Goal: Transaction & Acquisition: Purchase product/service

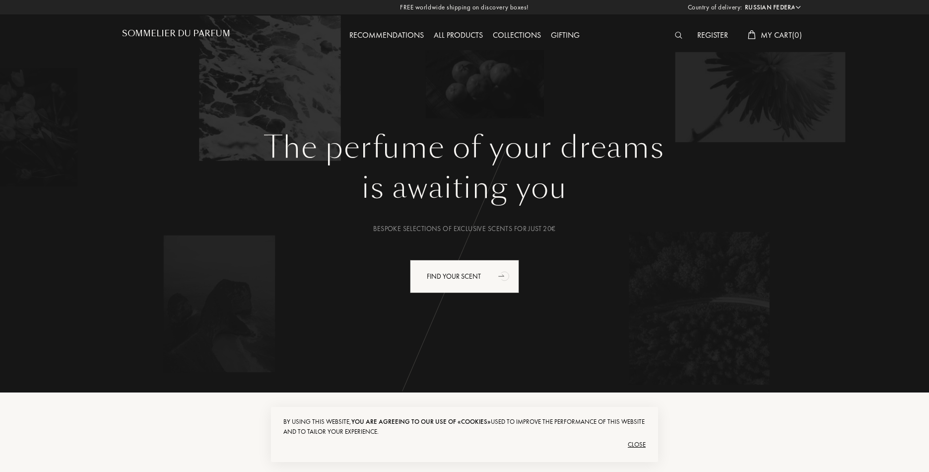
select select "RU"
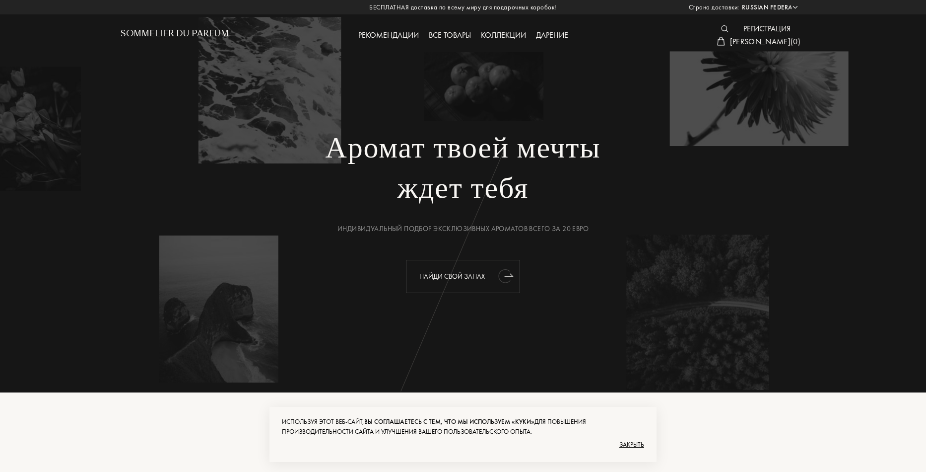
click at [490, 279] on div "Найди свой запах" at bounding box center [463, 276] width 114 height 33
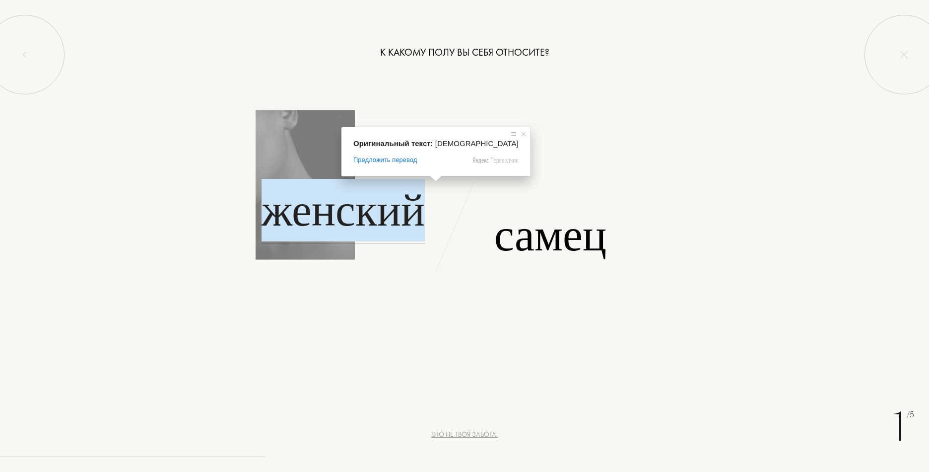
click at [375, 210] on ya-tr-span "Женский" at bounding box center [343, 210] width 163 height 63
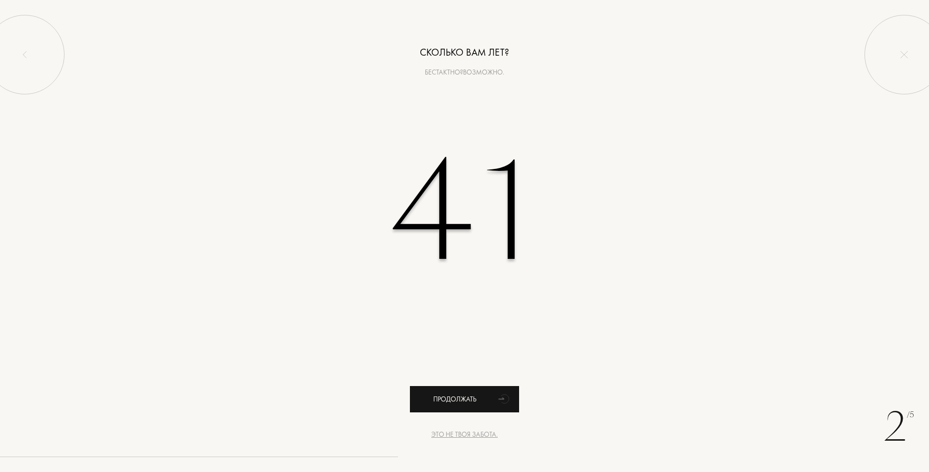
type input "41"
click at [483, 396] on div "Продолжать" at bounding box center [464, 399] width 109 height 26
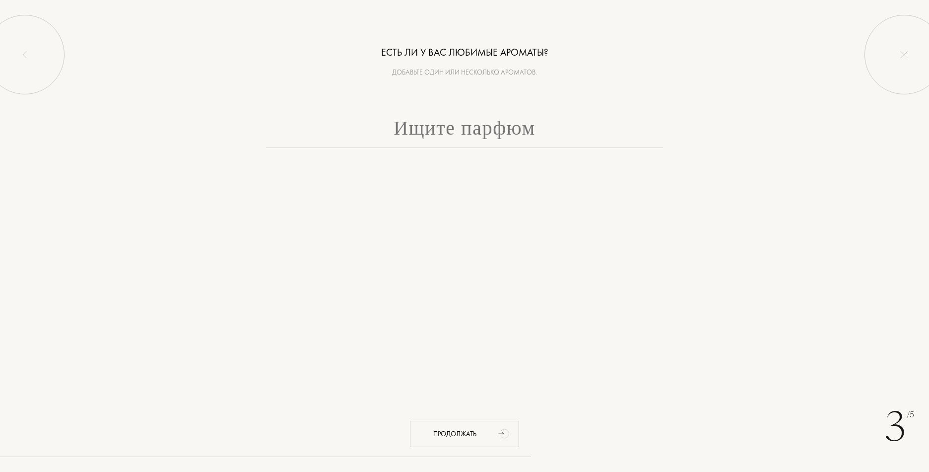
click at [454, 140] on input "text" at bounding box center [464, 130] width 397 height 36
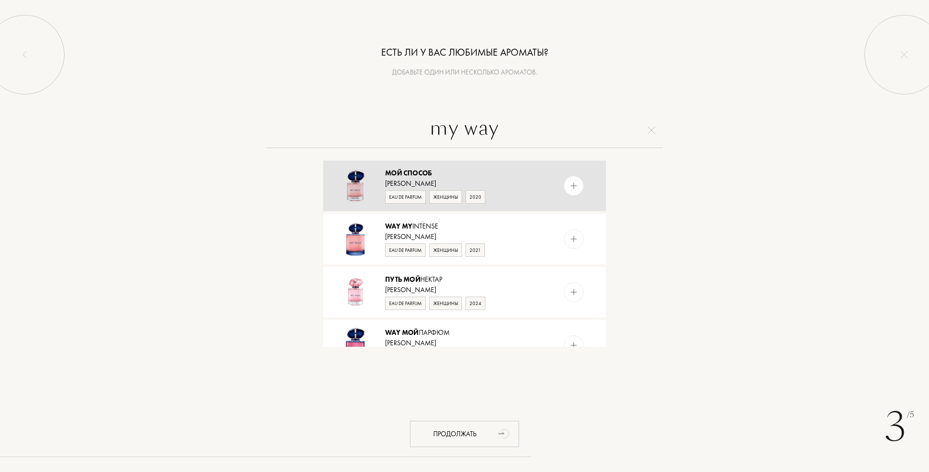
type input "my way"
click at [354, 193] on img at bounding box center [355, 185] width 35 height 35
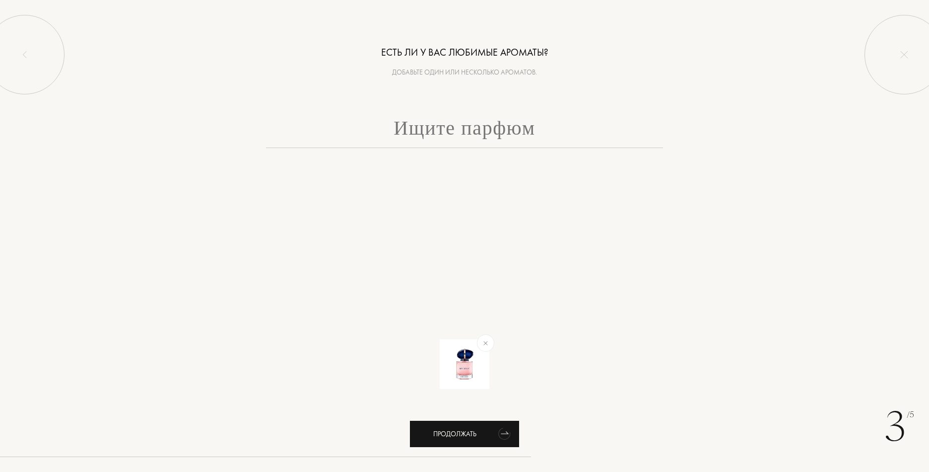
click at [450, 431] on ya-tr-span "Продолжать" at bounding box center [454, 433] width 43 height 9
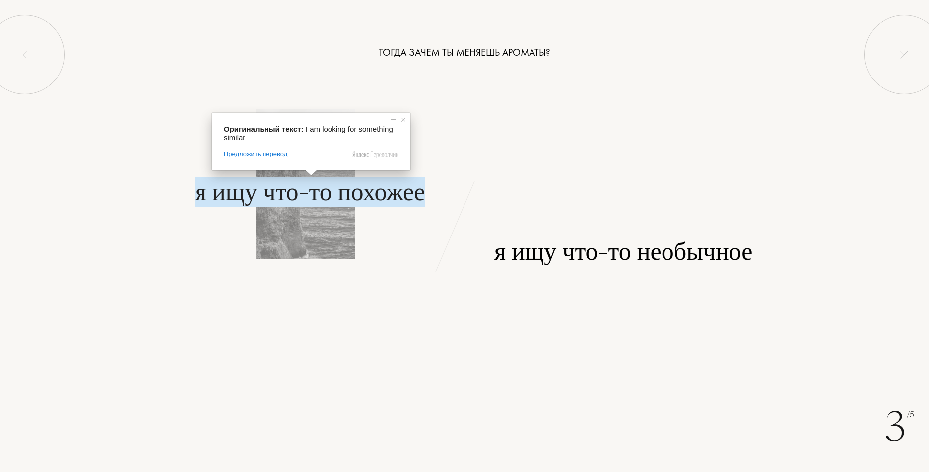
click at [309, 196] on ya-tr-span "Я ищу что-то похожее" at bounding box center [310, 191] width 230 height 35
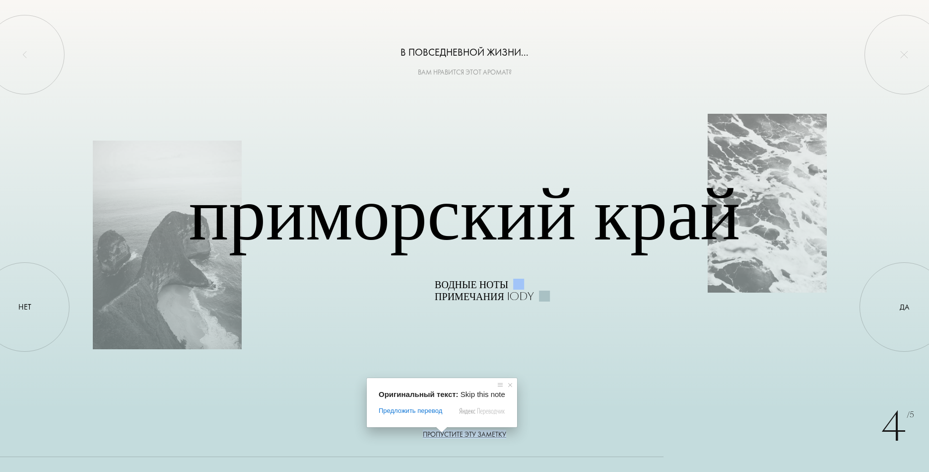
click at [442, 432] on span at bounding box center [441, 429] width 13 height 6
click at [480, 435] on ya-tr-span "Пропустите эту заметку" at bounding box center [464, 433] width 83 height 9
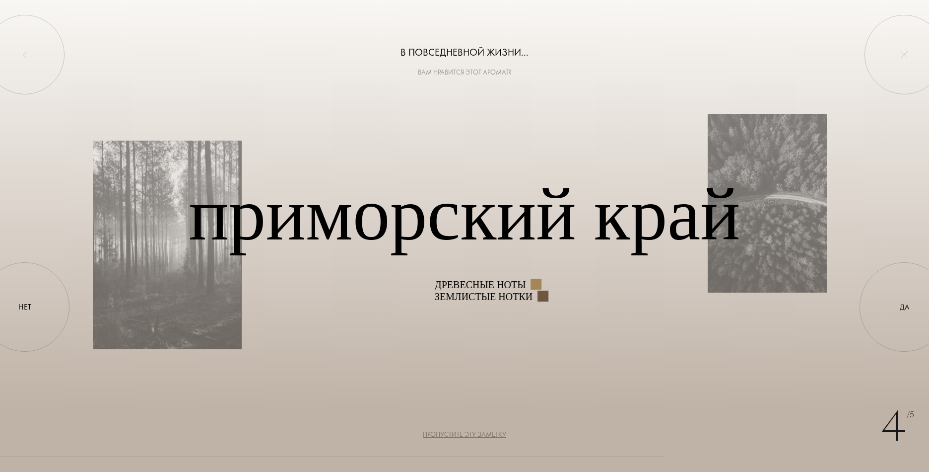
click at [479, 433] on ya-tr-span "Пропустите эту заметку" at bounding box center [464, 433] width 83 height 9
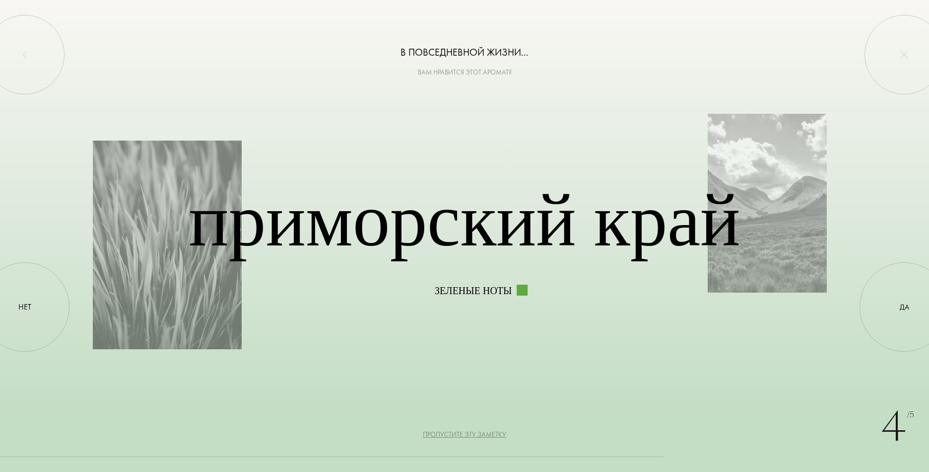
click at [479, 433] on ya-tr-span "Пропустите эту заметку" at bounding box center [464, 433] width 83 height 9
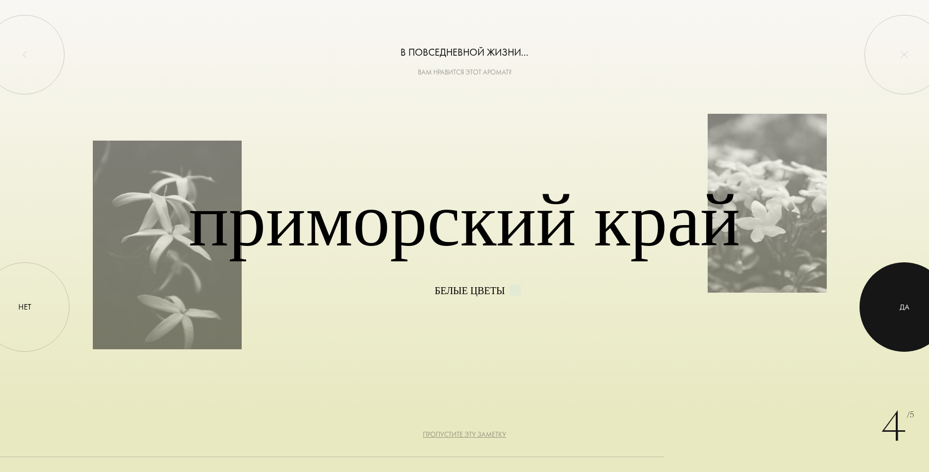
click at [894, 312] on div at bounding box center [904, 306] width 89 height 89
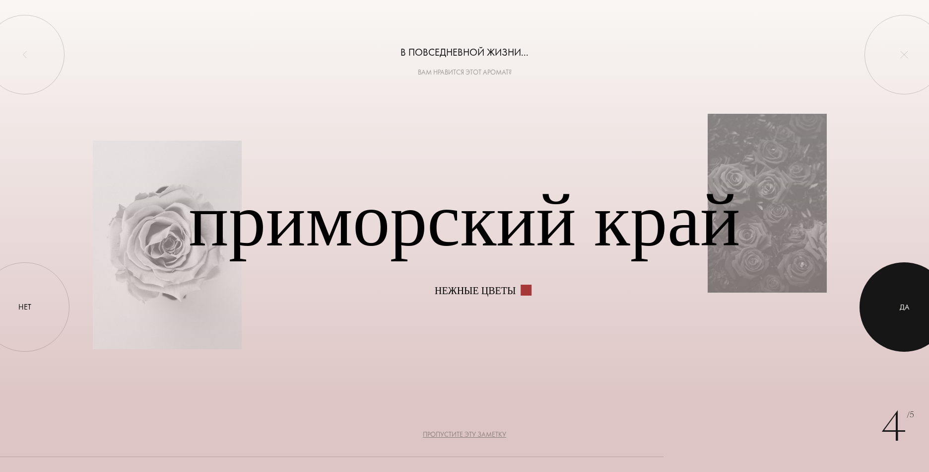
click at [918, 317] on div at bounding box center [904, 306] width 89 height 89
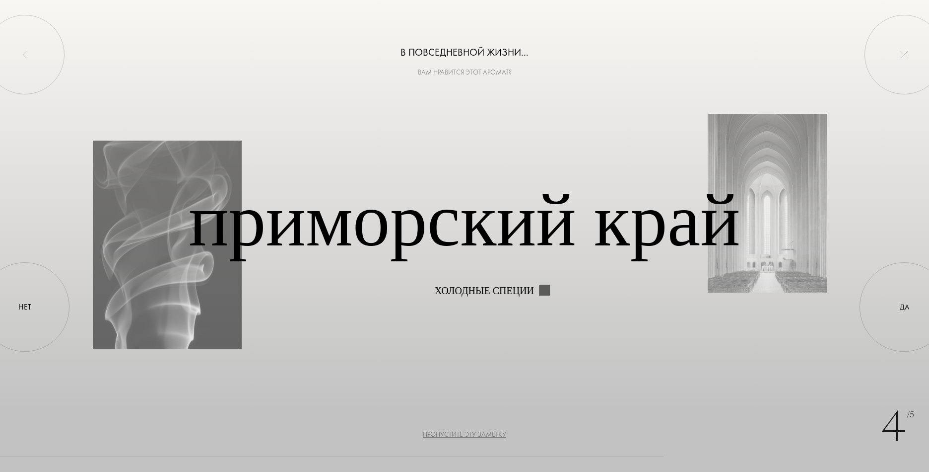
click at [467, 432] on ya-tr-span "Пропустите эту заметку" at bounding box center [464, 433] width 83 height 9
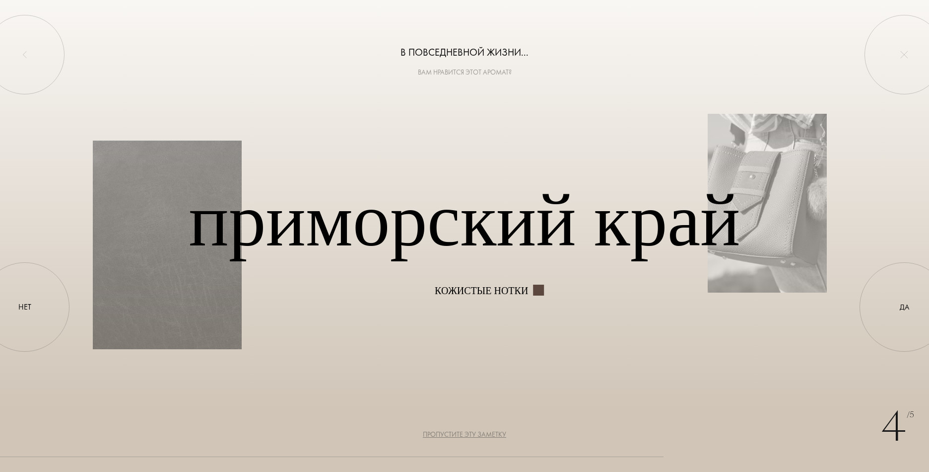
click at [467, 432] on ya-tr-span "Пропустите эту заметку" at bounding box center [464, 433] width 83 height 9
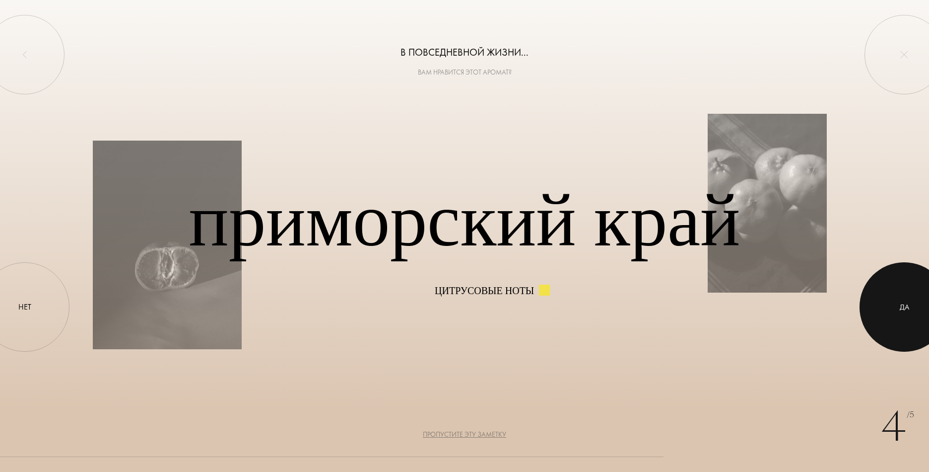
click at [909, 303] on ya-tr-span "ДА" at bounding box center [904, 306] width 9 height 10
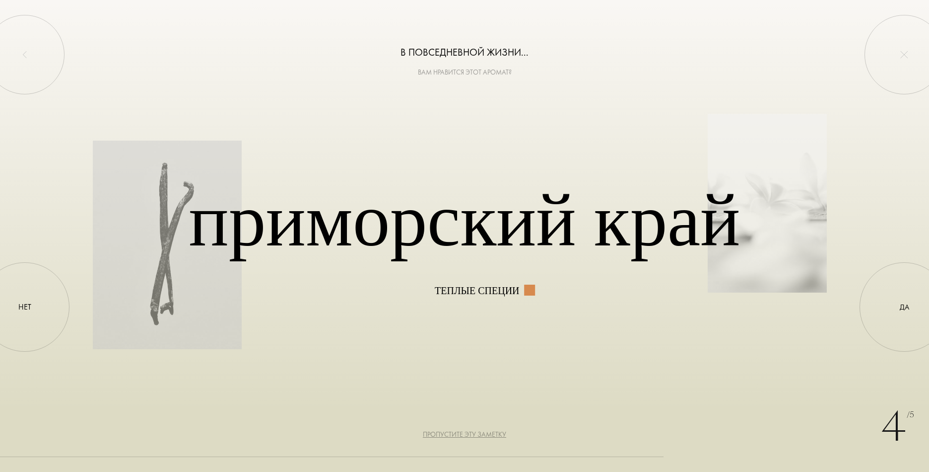
click at [487, 432] on ya-tr-span "Пропустите эту заметку" at bounding box center [464, 433] width 83 height 9
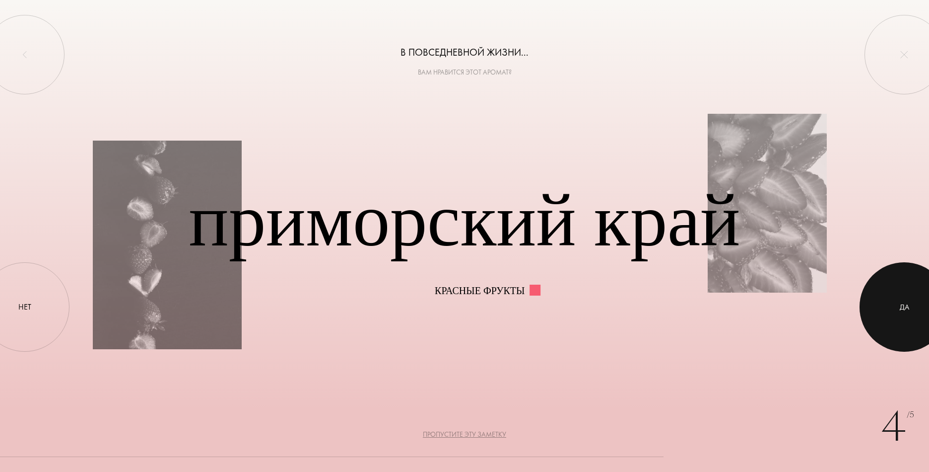
click at [895, 303] on div at bounding box center [904, 306] width 89 height 89
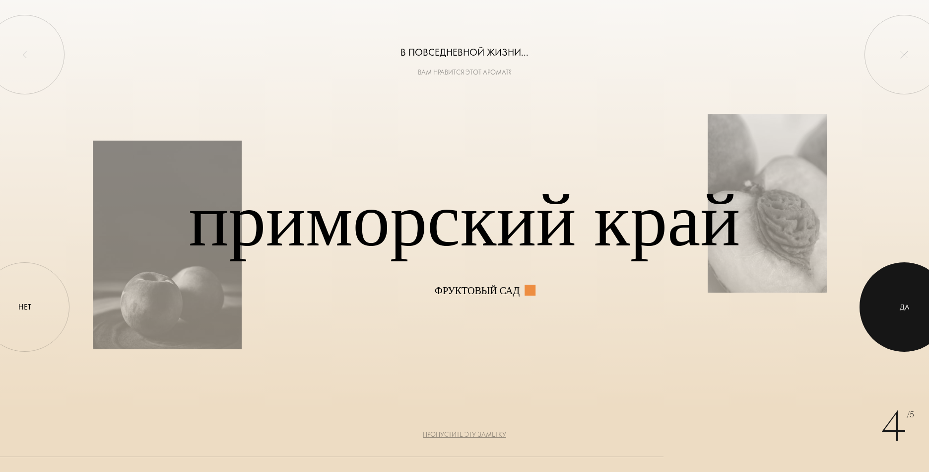
click at [907, 321] on div at bounding box center [904, 306] width 89 height 89
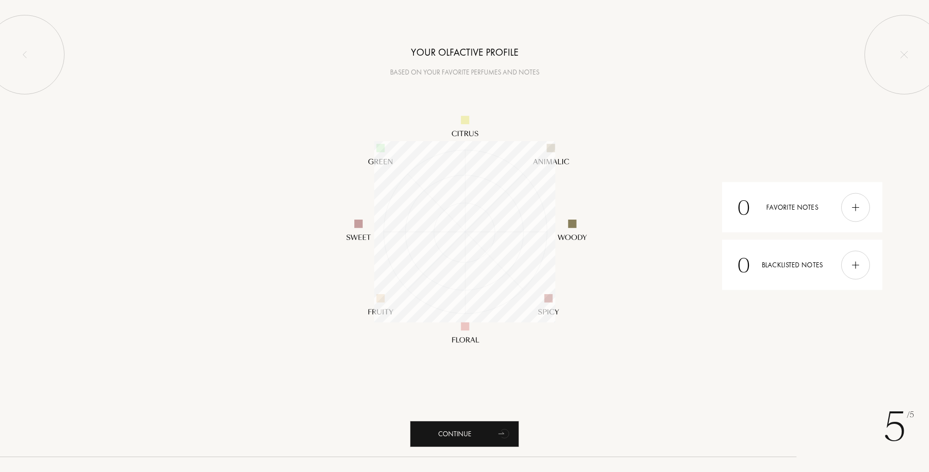
scroll to position [181, 181]
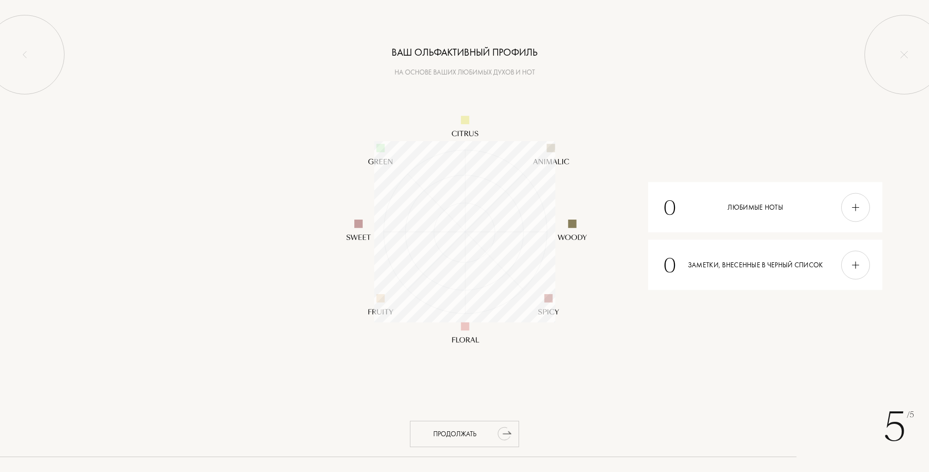
click at [485, 431] on div "Продолжать" at bounding box center [464, 433] width 109 height 26
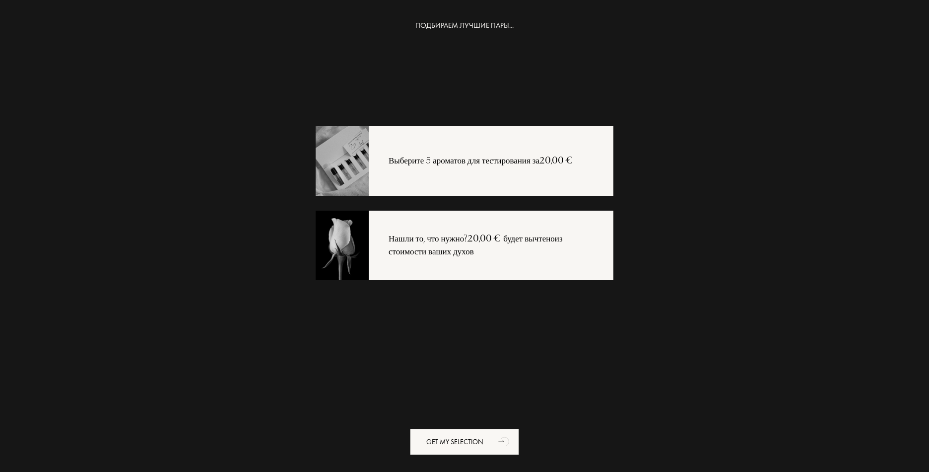
click at [494, 167] on div "Выберите 5 ароматов для тестирования за 20,00 €" at bounding box center [481, 160] width 224 height 13
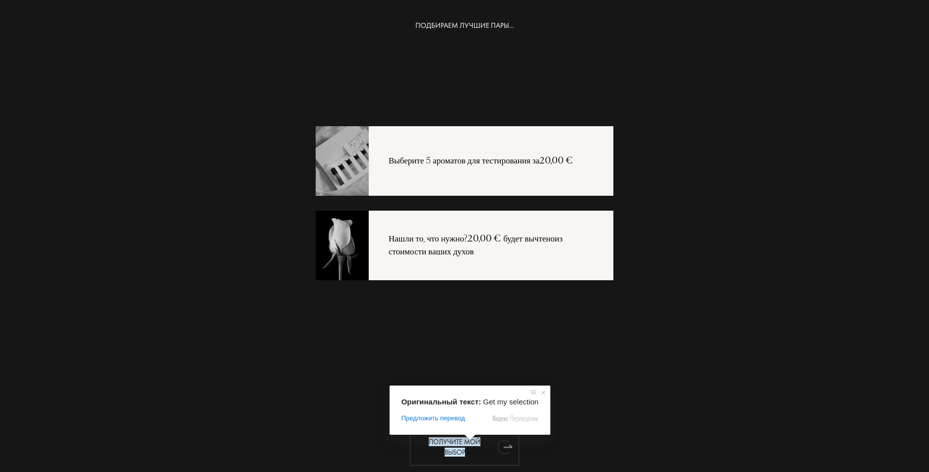
click at [469, 445] on ya-tr-span "Получите мой выбор" at bounding box center [455, 446] width 52 height 19
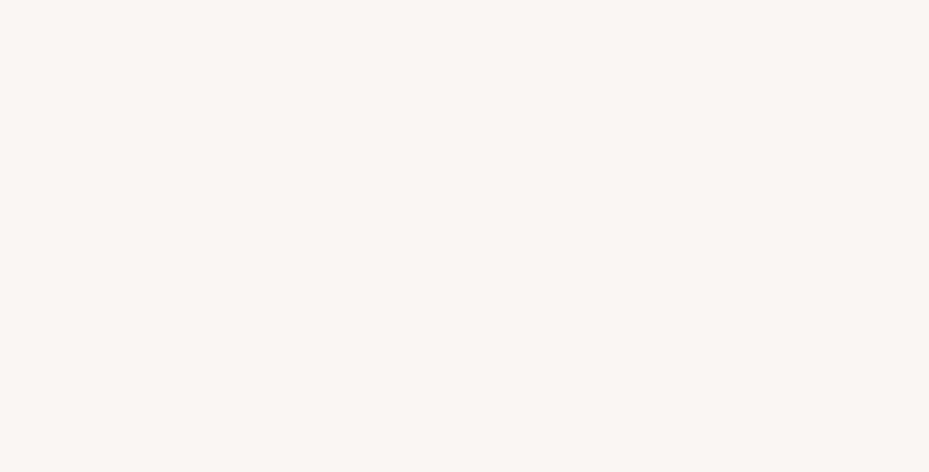
select select "RU"
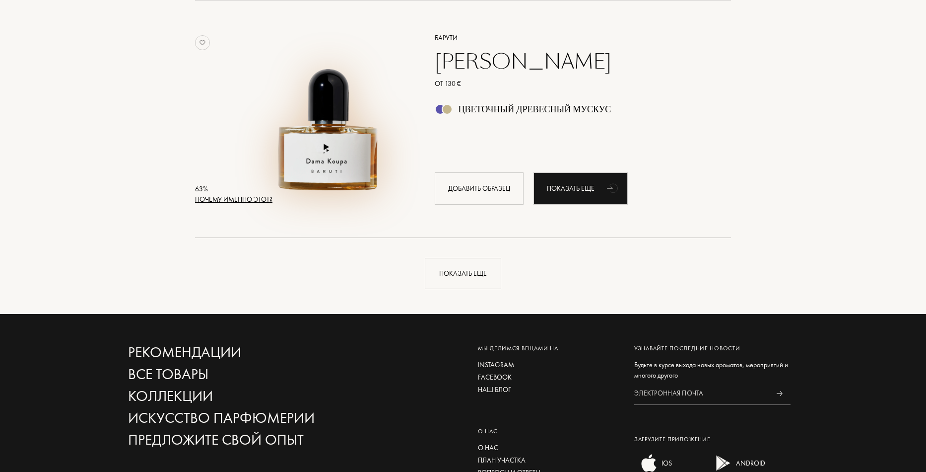
scroll to position [2333, 0]
